Goal: Find specific page/section: Find specific page/section

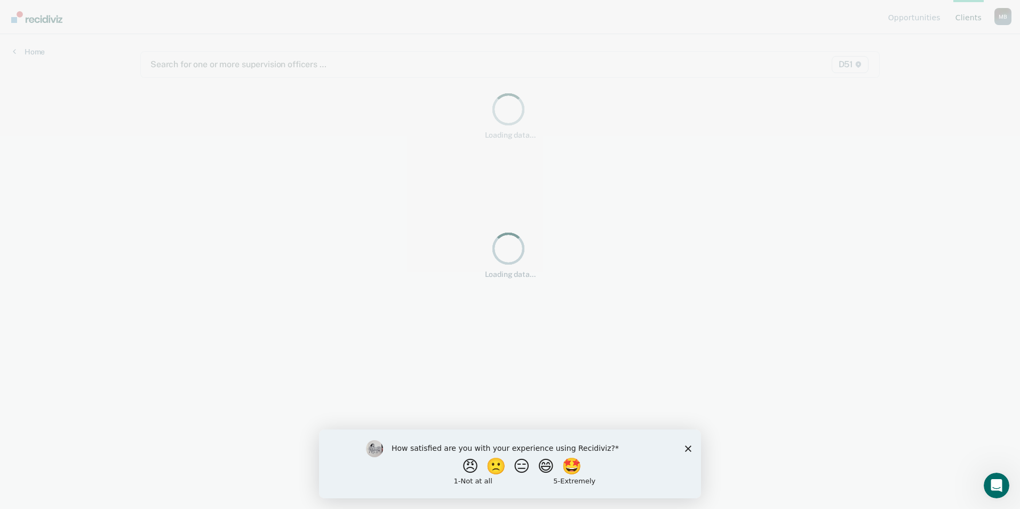
click at [684, 451] on div "How satisfied are you with your experience using Recidiviz? 😠 🙁 😑 😄 🤩 1 - Not a…" at bounding box center [510, 463] width 382 height 69
click at [684, 447] on div "How satisfied are you with your experience using Recidiviz? 😠 🙁 😑 😄 🤩 1 - Not a…" at bounding box center [510, 463] width 382 height 69
